Goal: Information Seeking & Learning: Learn about a topic

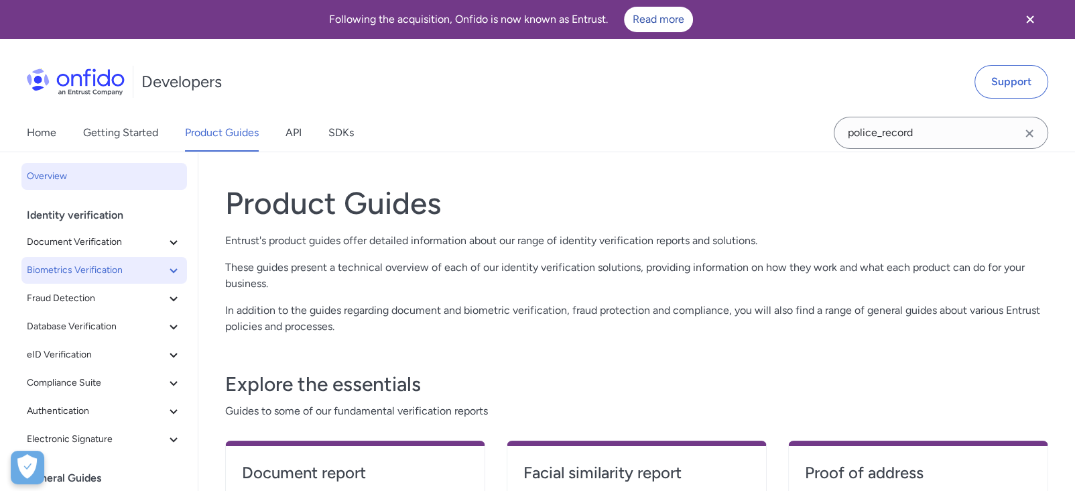
click at [108, 265] on span "Biometrics Verification" at bounding box center [96, 270] width 139 height 16
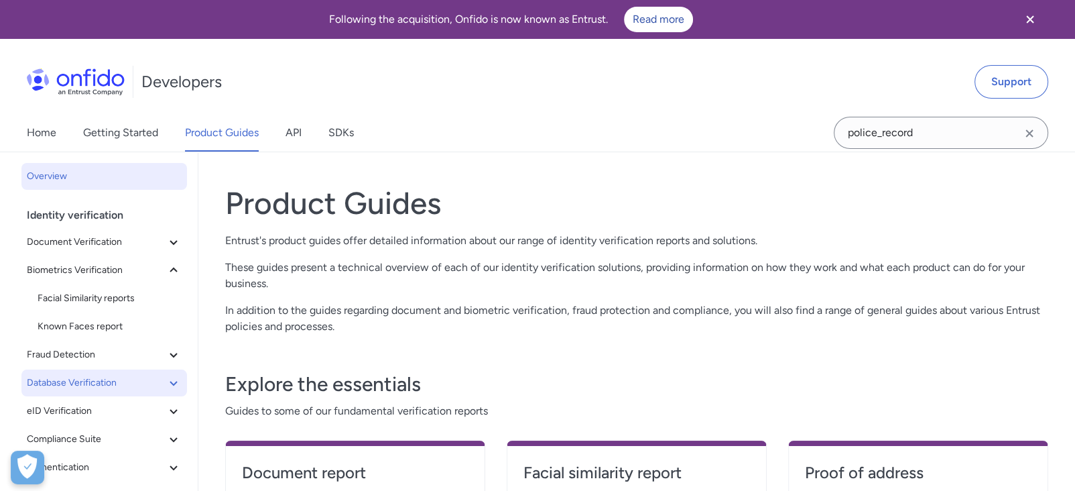
click at [80, 369] on button "Database Verification" at bounding box center [104, 382] width 166 height 27
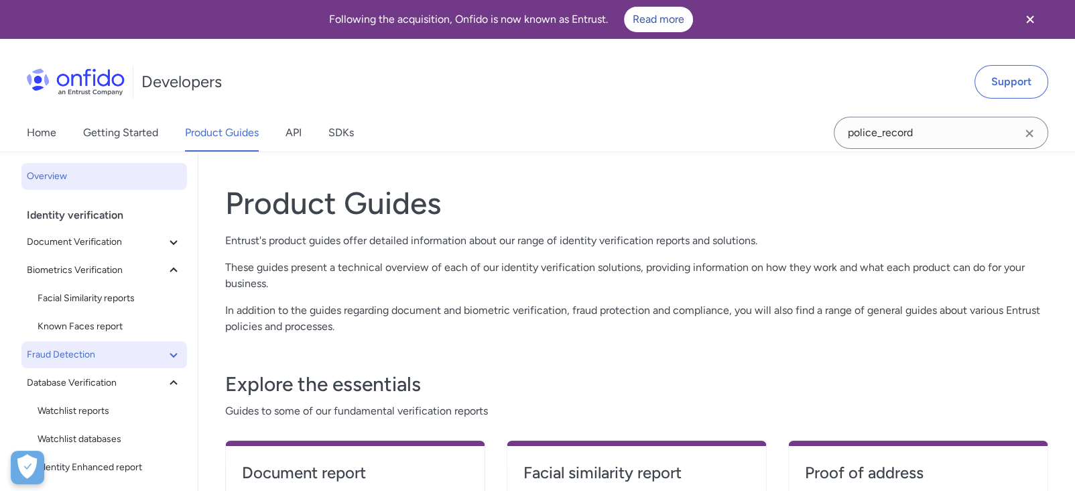
click at [82, 357] on span "Fraud Detection" at bounding box center [96, 355] width 139 height 16
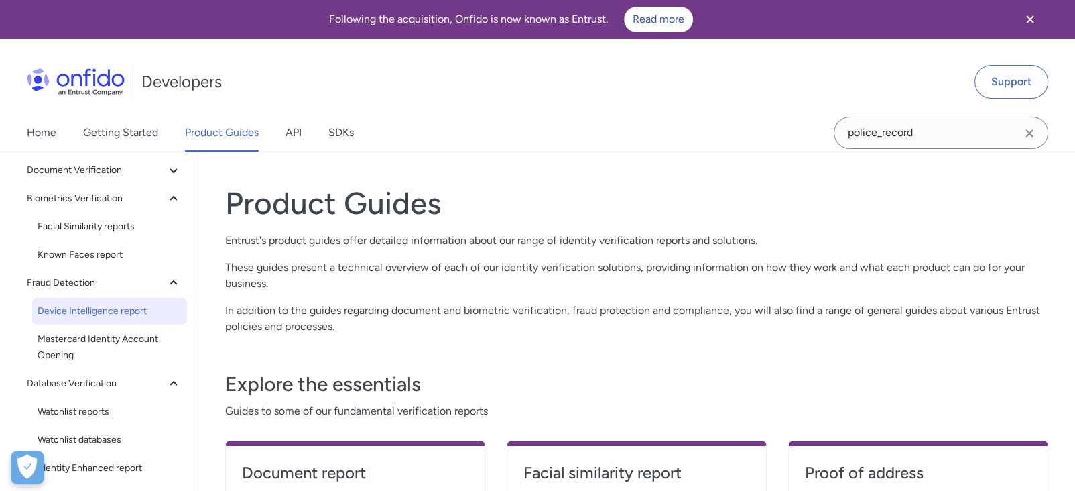
click at [101, 303] on span "Device Intelligence report" at bounding box center [110, 311] width 144 height 16
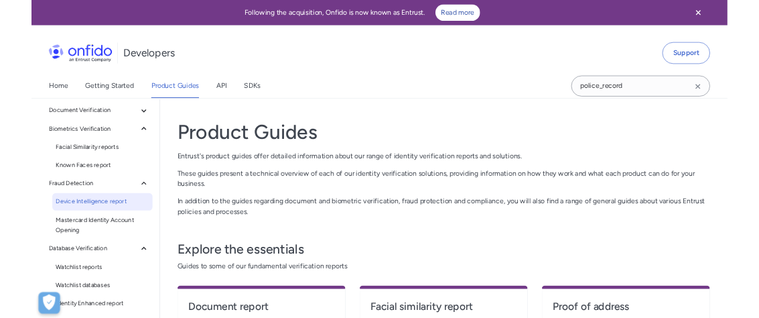
scroll to position [73, 0]
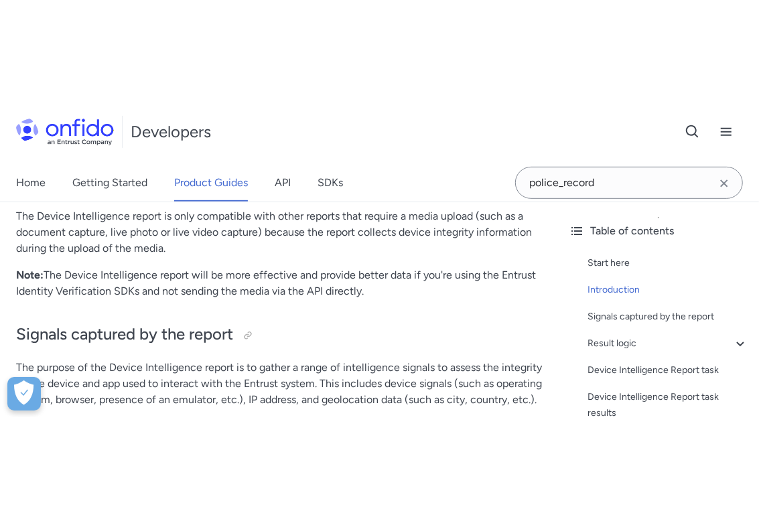
scroll to position [372, 0]
